Goal: Information Seeking & Learning: Learn about a topic

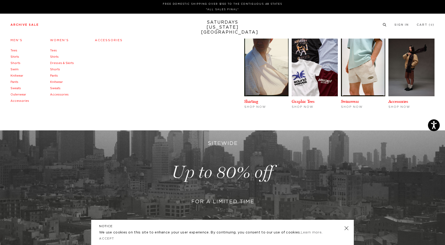
click at [19, 41] on link "Men's" at bounding box center [16, 40] width 12 height 3
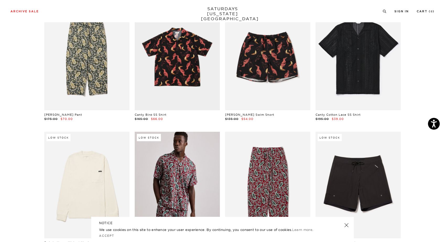
scroll to position [178, 0]
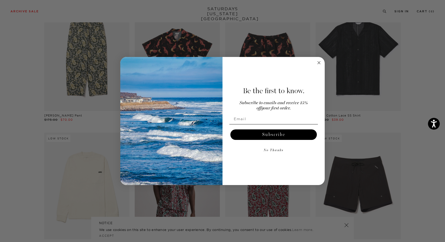
click at [319, 63] on circle "Close dialog" at bounding box center [319, 63] width 6 height 6
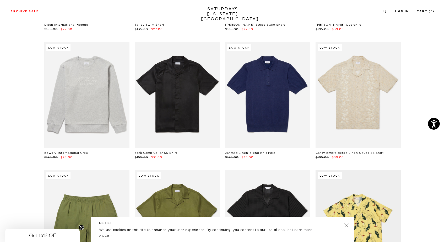
scroll to position [529, 0]
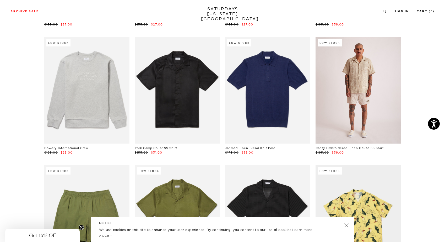
click at [391, 97] on link at bounding box center [357, 90] width 85 height 106
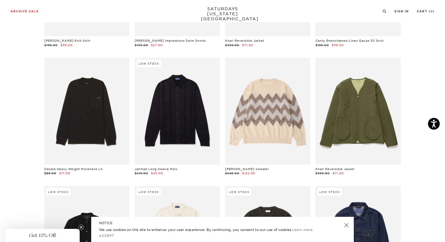
scroll to position [1147, 0]
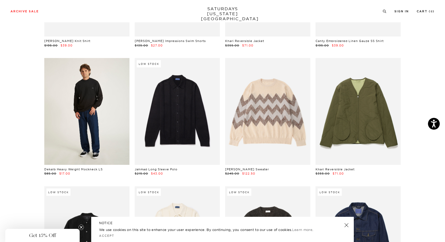
click at [81, 141] on link at bounding box center [86, 111] width 85 height 106
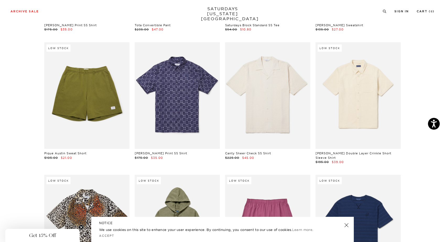
scroll to position [1933, 0]
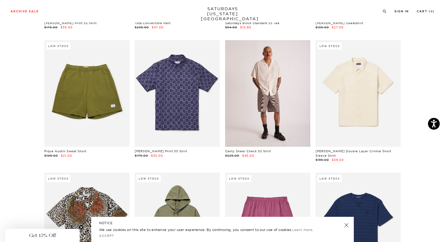
click at [276, 112] on link at bounding box center [267, 93] width 85 height 106
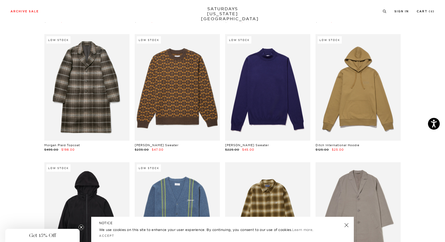
scroll to position [2711, 0]
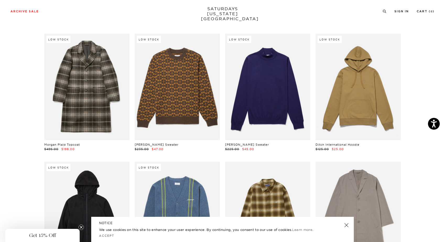
click at [206, 10] on link "SATURDAYS NEW YORK CITY" at bounding box center [222, 13] width 43 height 15
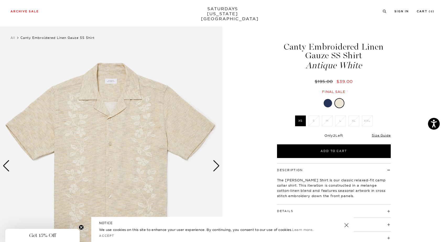
scroll to position [57, 0]
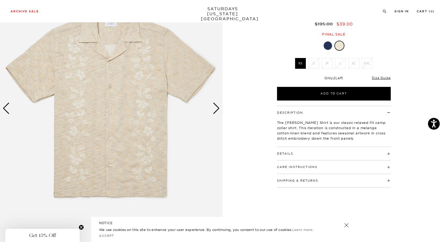
click at [217, 108] on div "Next slide" at bounding box center [216, 108] width 7 height 12
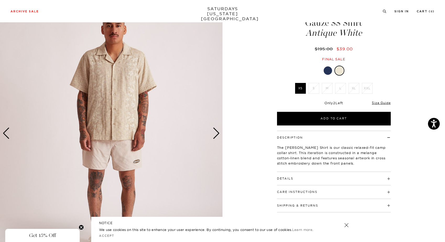
scroll to position [32, 0]
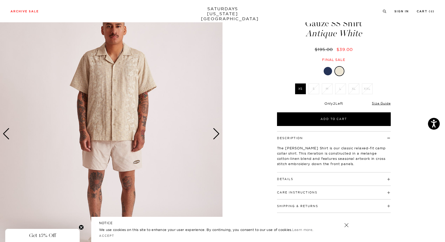
click at [218, 131] on div "Next slide" at bounding box center [216, 134] width 7 height 12
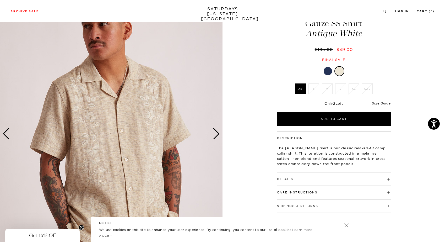
click at [218, 131] on div "Next slide" at bounding box center [216, 134] width 7 height 12
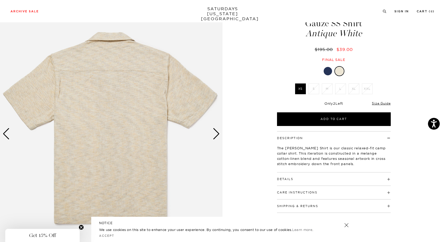
click at [218, 131] on div "Next slide" at bounding box center [216, 134] width 7 height 12
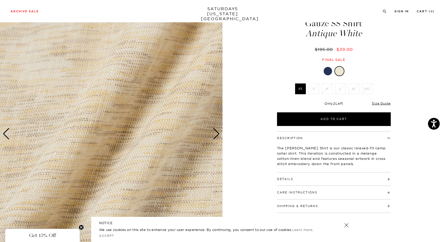
click at [218, 131] on div "Next slide" at bounding box center [216, 134] width 7 height 12
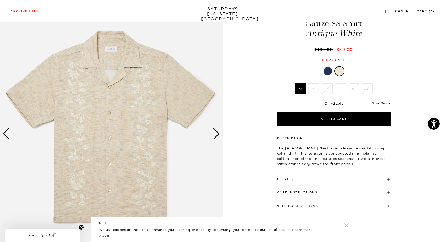
click at [217, 130] on div "Next slide" at bounding box center [216, 134] width 7 height 12
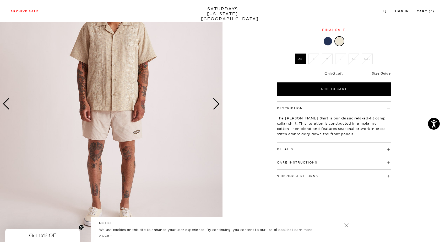
scroll to position [62, 0]
click at [292, 147] on h4 "Details" at bounding box center [334, 147] width 114 height 9
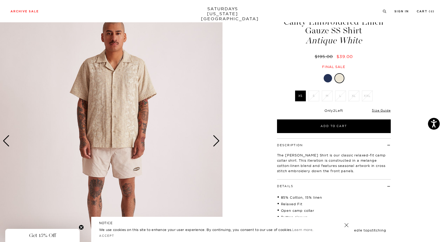
scroll to position [24, 0]
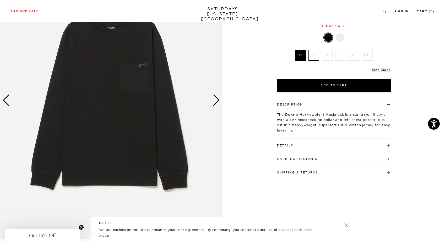
scroll to position [65, 0]
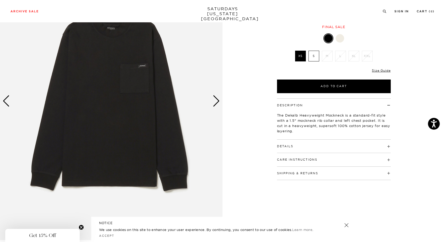
click at [220, 101] on div "Next slide" at bounding box center [216, 101] width 7 height 12
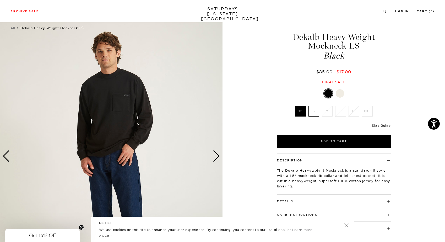
scroll to position [9, 0]
click at [216, 157] on div "Next slide" at bounding box center [216, 156] width 7 height 12
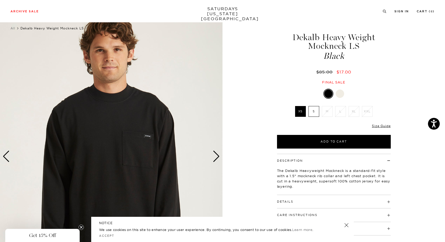
click at [216, 157] on div "Next slide" at bounding box center [216, 156] width 7 height 12
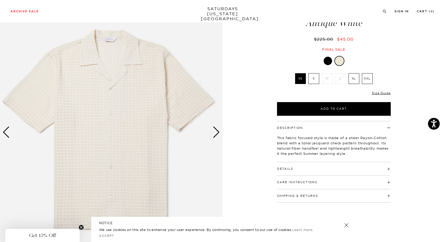
scroll to position [54, 0]
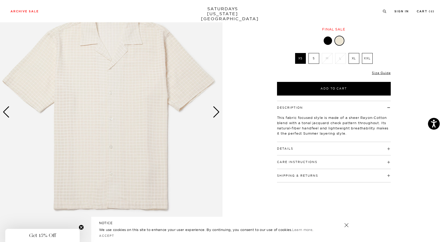
click at [215, 111] on div "Next slide" at bounding box center [216, 112] width 7 height 12
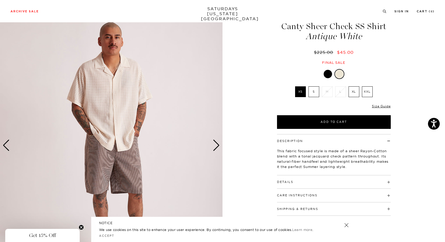
scroll to position [0, 0]
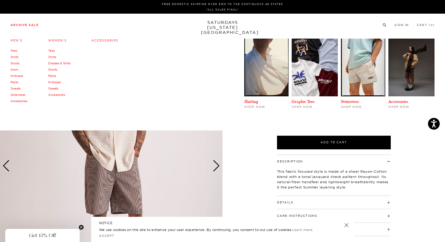
click at [103, 39] on link "Accessories" at bounding box center [104, 41] width 27 height 4
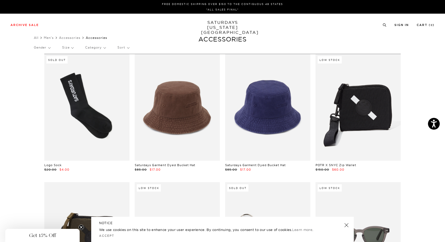
click at [101, 47] on p "Category" at bounding box center [95, 47] width 20 height 12
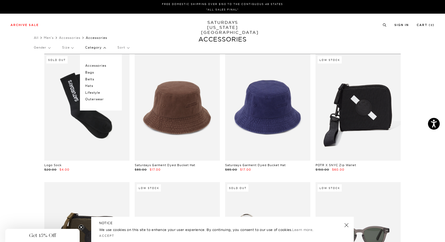
click at [96, 65] on p "Accessories" at bounding box center [100, 65] width 31 height 7
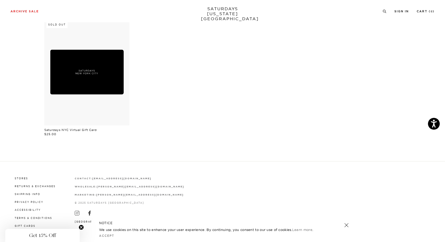
scroll to position [186, 0]
